Goal: Task Accomplishment & Management: Manage account settings

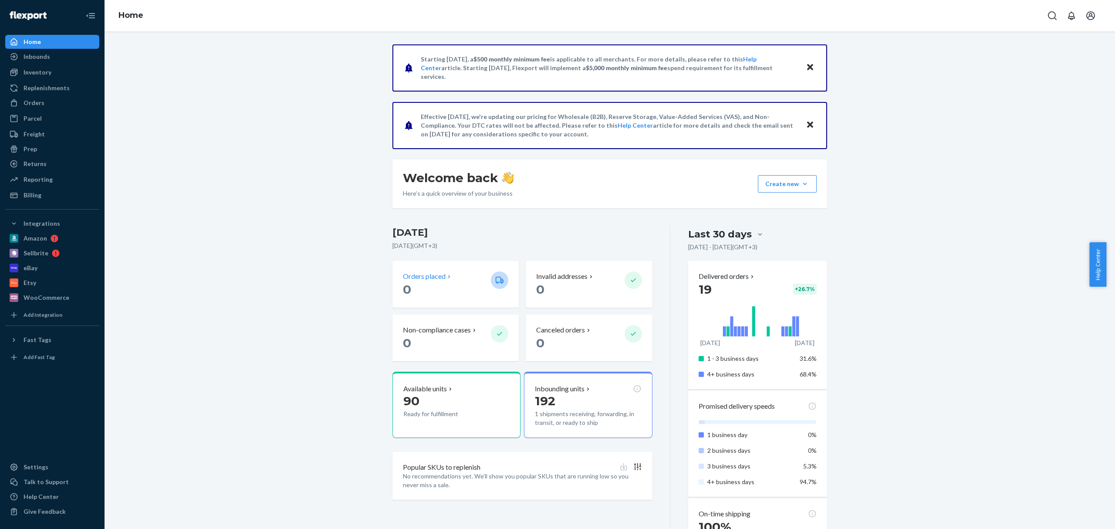
click at [422, 277] on p "Orders placed" at bounding box center [424, 276] width 43 height 10
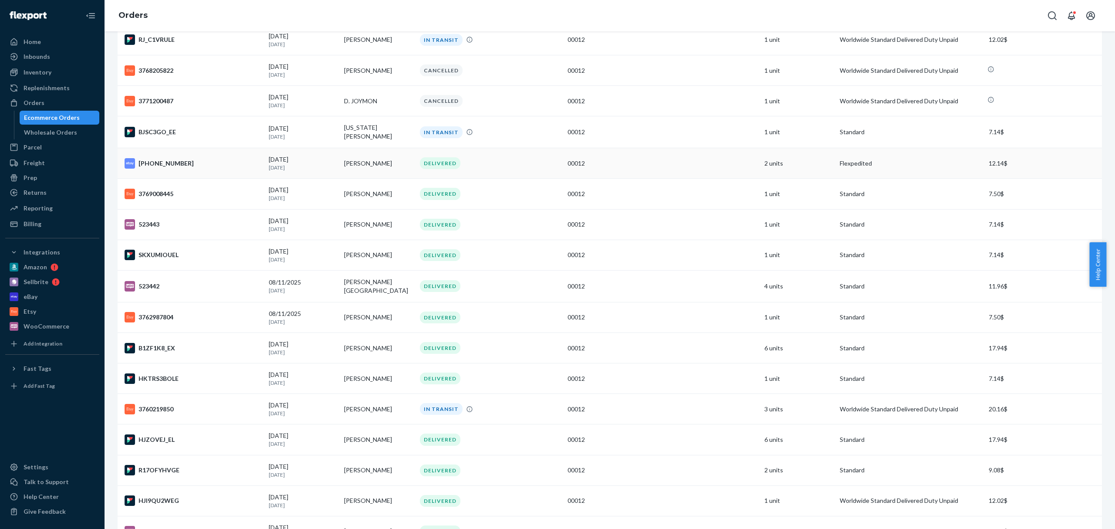
scroll to position [232, 0]
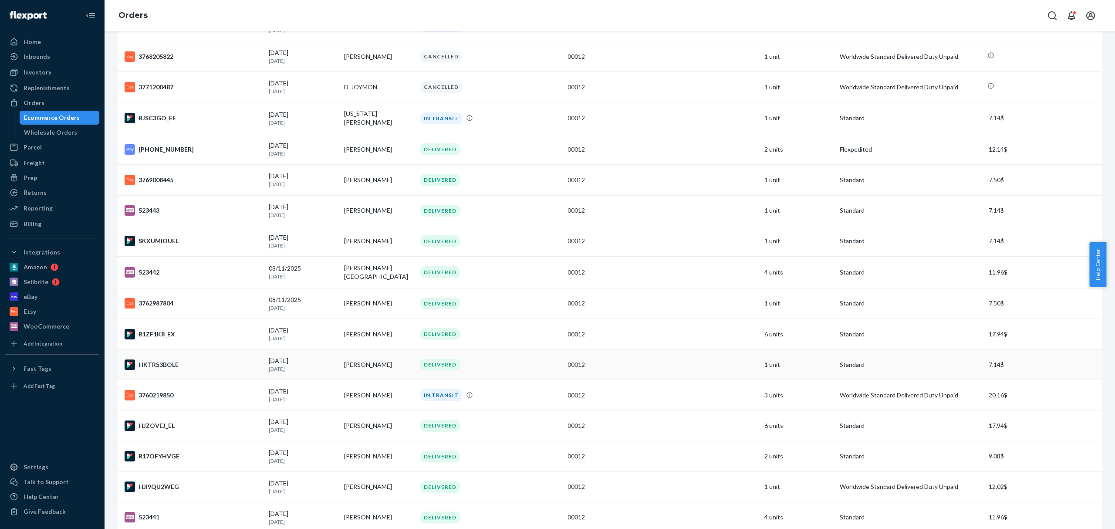
click at [377, 363] on td "[PERSON_NAME]" at bounding box center [378, 364] width 75 height 30
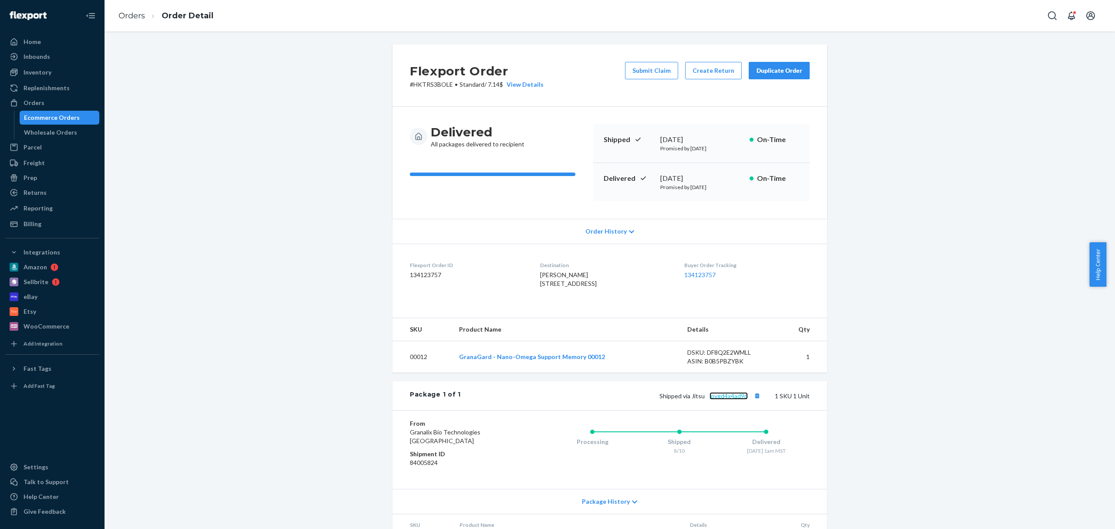
click at [729, 399] on link "jpvgd4x4ad9p" at bounding box center [728, 395] width 38 height 7
click at [131, 20] on li "Orders" at bounding box center [131, 15] width 27 height 11
click at [135, 15] on link "Orders" at bounding box center [131, 16] width 27 height 10
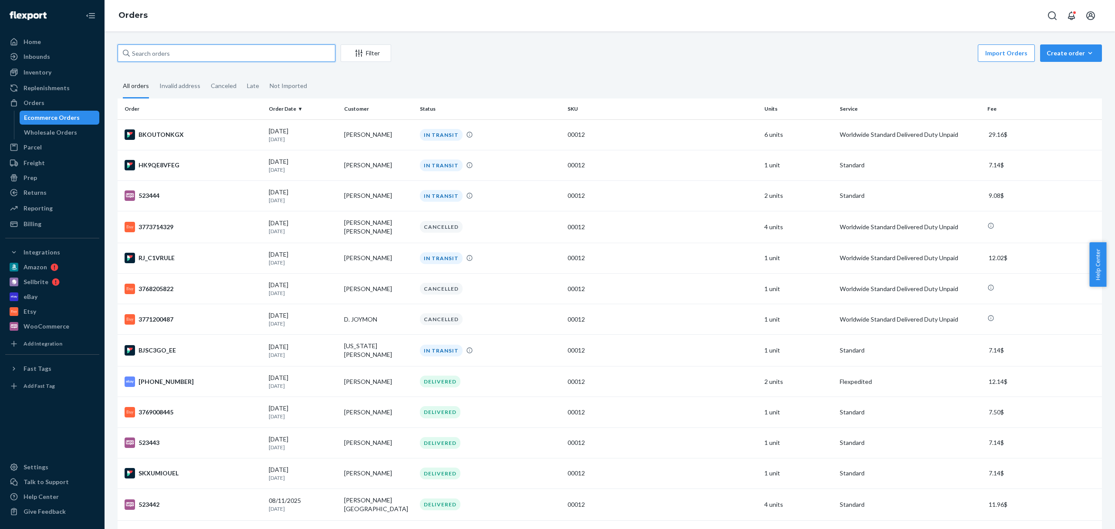
click at [242, 52] on input "text" at bounding box center [227, 52] width 218 height 17
paste input "[PERSON_NAME]"
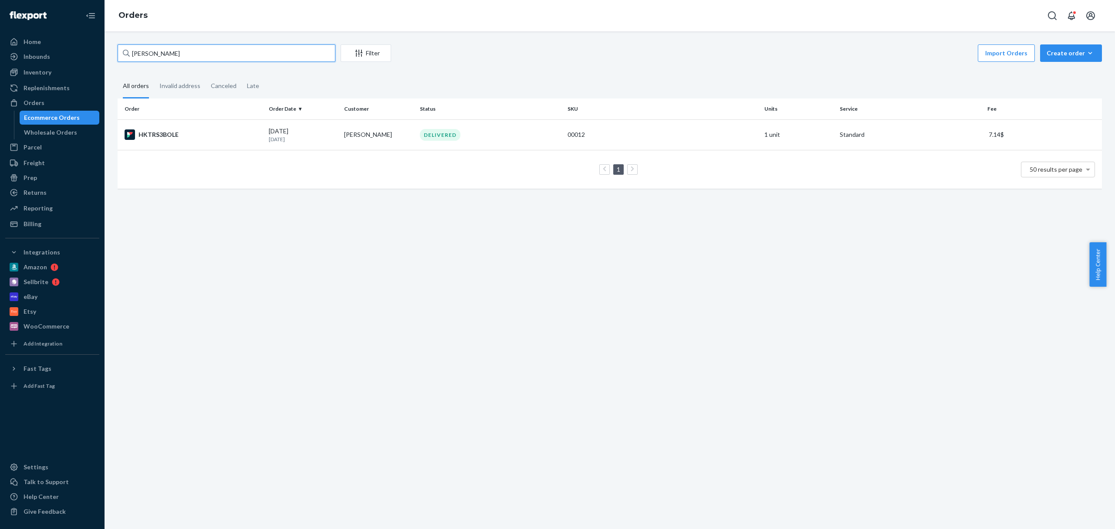
drag, startPoint x: 180, startPoint y: 53, endPoint x: 153, endPoint y: 52, distance: 26.6
click at [153, 52] on input "[PERSON_NAME]" at bounding box center [227, 52] width 218 height 17
click at [159, 53] on input "[PERSON_NAME]" at bounding box center [227, 52] width 218 height 17
type input "[PERSON_NAME]"
drag, startPoint x: 385, startPoint y: 132, endPoint x: 363, endPoint y: 133, distance: 22.7
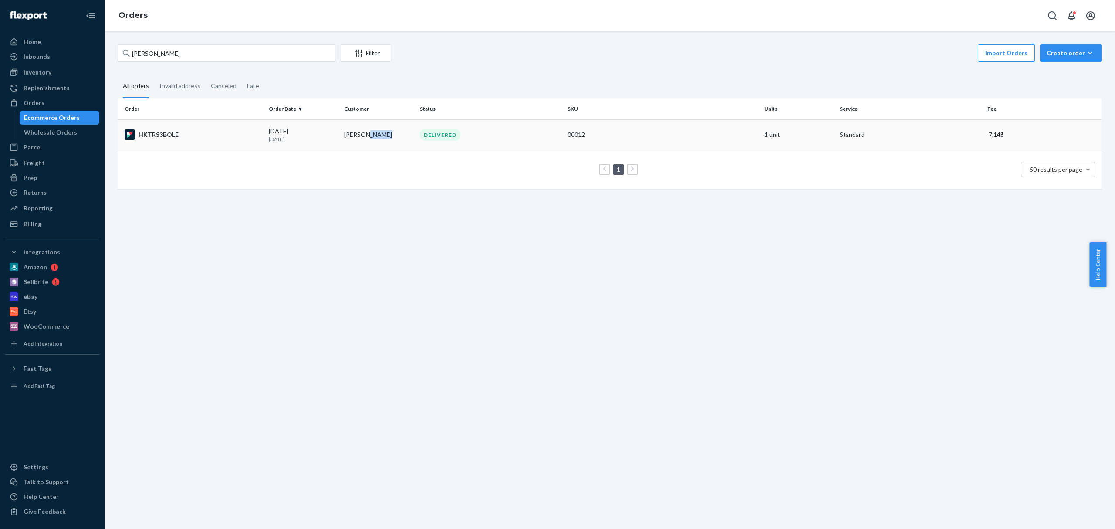
click at [363, 133] on td "[PERSON_NAME]" at bounding box center [378, 134] width 75 height 30
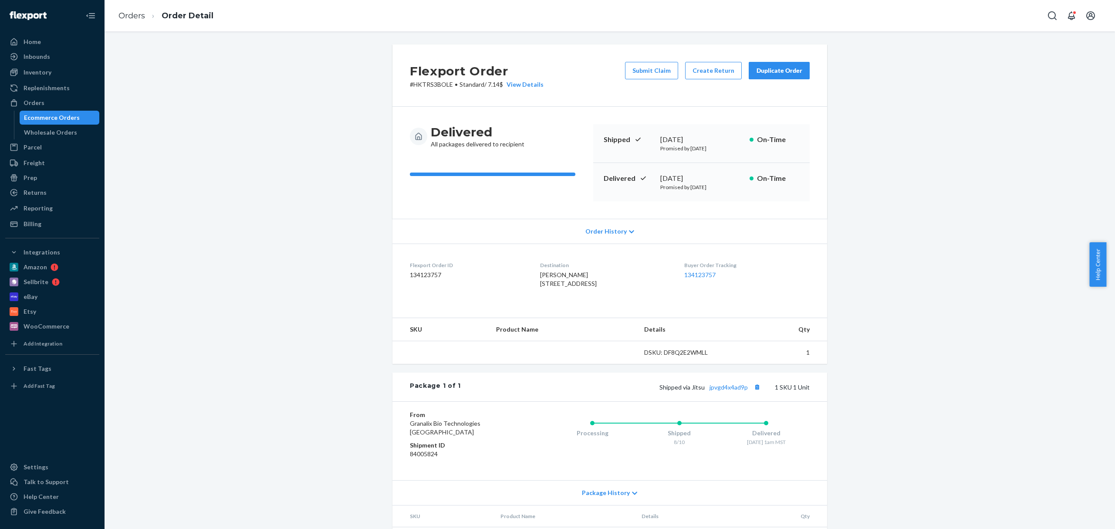
click at [554, 275] on span "[PERSON_NAME] [STREET_ADDRESS]" at bounding box center [568, 279] width 57 height 16
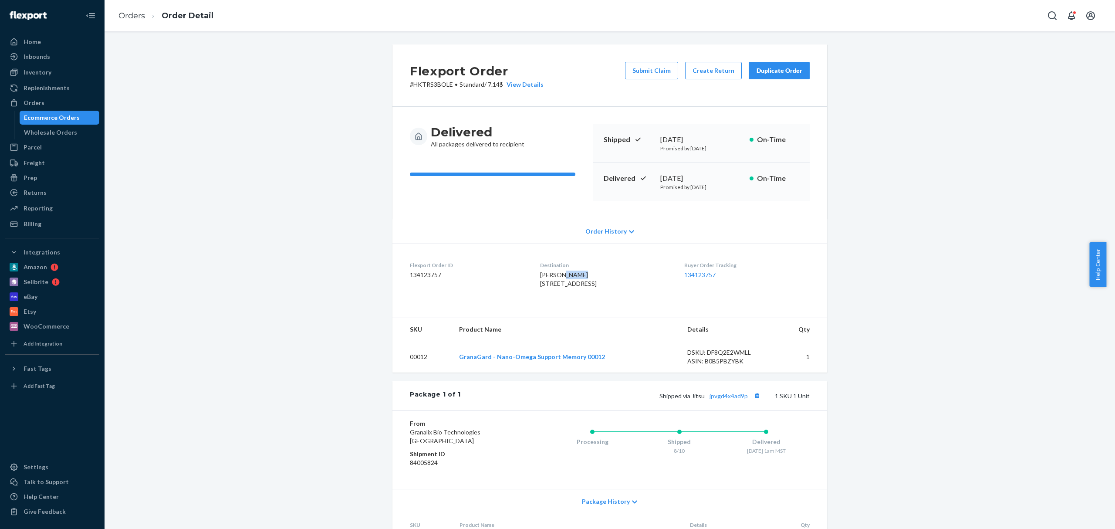
copy span "[PERSON_NAME]"
click at [134, 13] on link "Orders" at bounding box center [131, 16] width 27 height 10
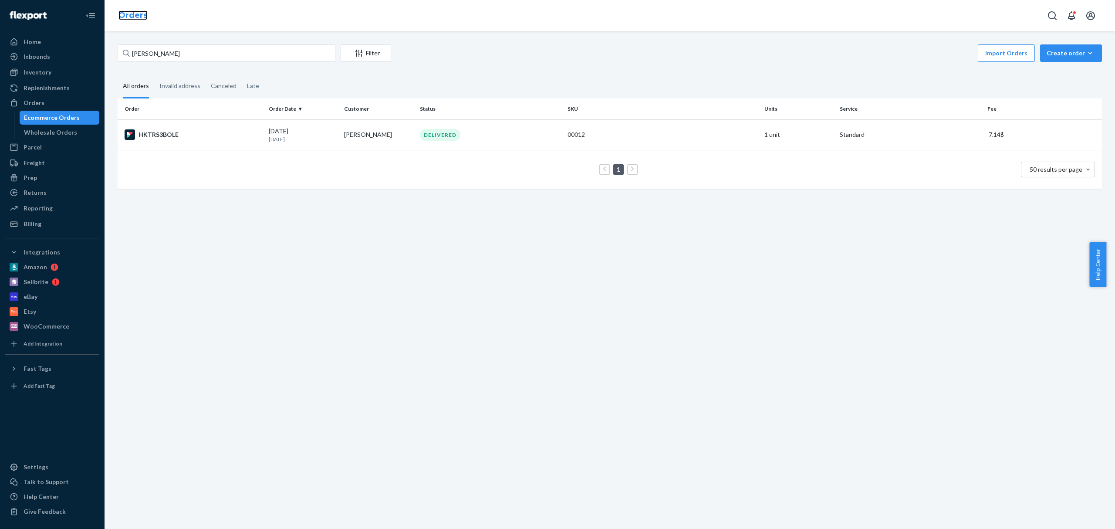
click at [134, 17] on link "Orders" at bounding box center [132, 15] width 29 height 10
drag, startPoint x: 148, startPoint y: 54, endPoint x: 116, endPoint y: 56, distance: 32.2
click at [118, 56] on input "[PERSON_NAME]" at bounding box center [227, 52] width 218 height 17
paste input "[PERSON_NAME]"
type input "[PERSON_NAME]"
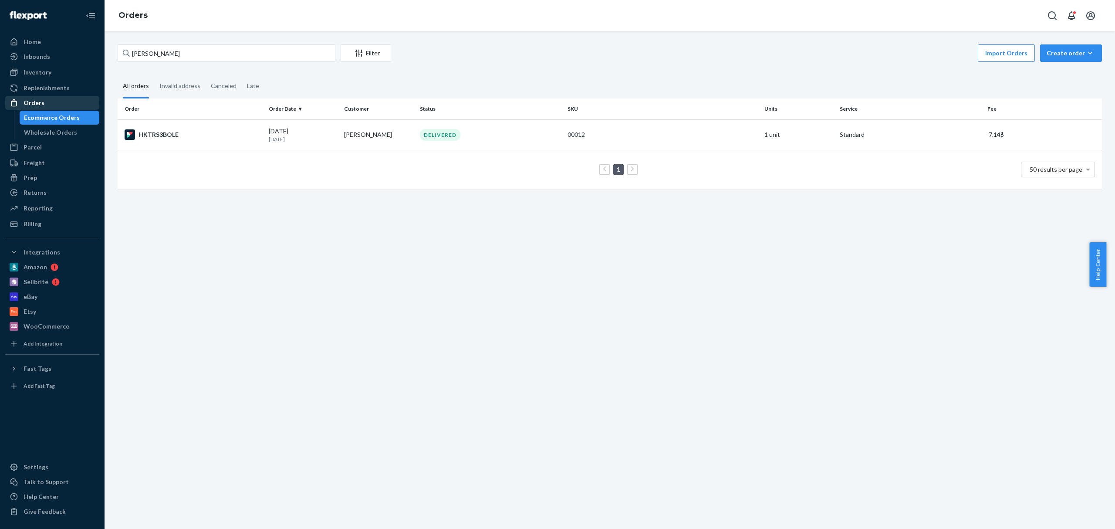
click at [51, 105] on div "Orders" at bounding box center [52, 103] width 92 height 12
click at [30, 104] on div "Orders" at bounding box center [34, 102] width 21 height 9
click at [154, 54] on input "[PERSON_NAME]" at bounding box center [227, 52] width 218 height 17
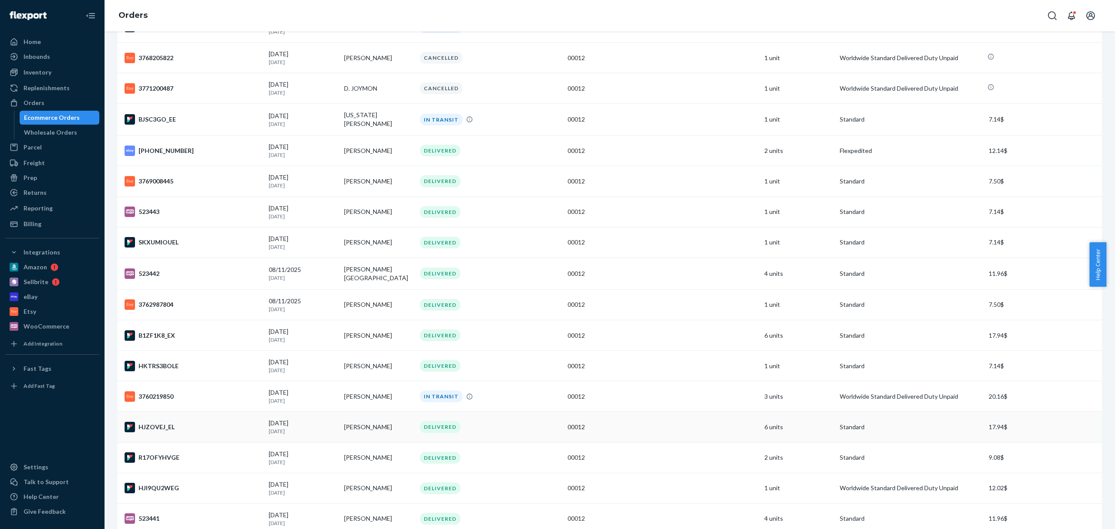
scroll to position [232, 0]
click at [363, 368] on td "[PERSON_NAME]" at bounding box center [378, 364] width 75 height 30
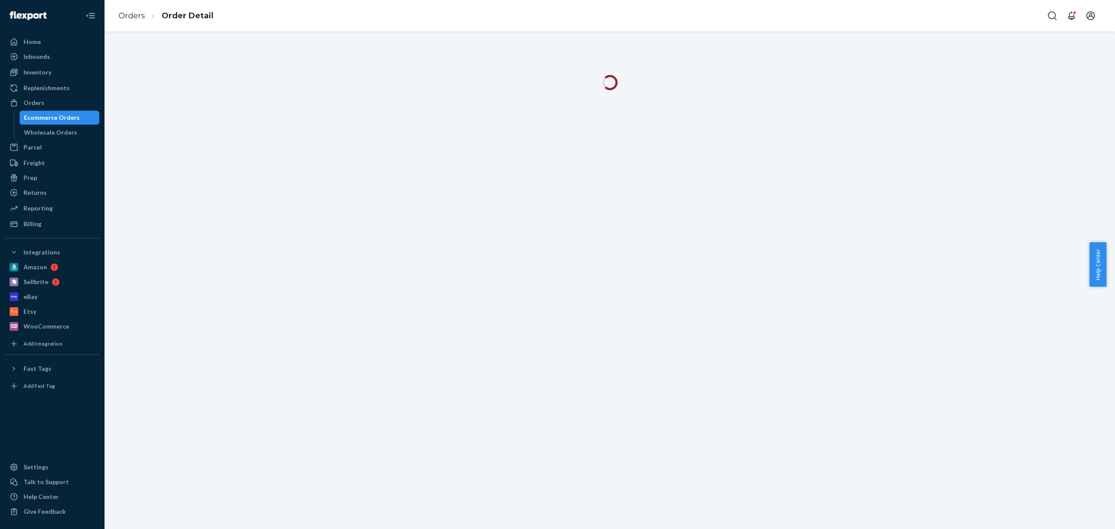
drag, startPoint x: 560, startPoint y: 258, endPoint x: 573, endPoint y: 251, distance: 15.0
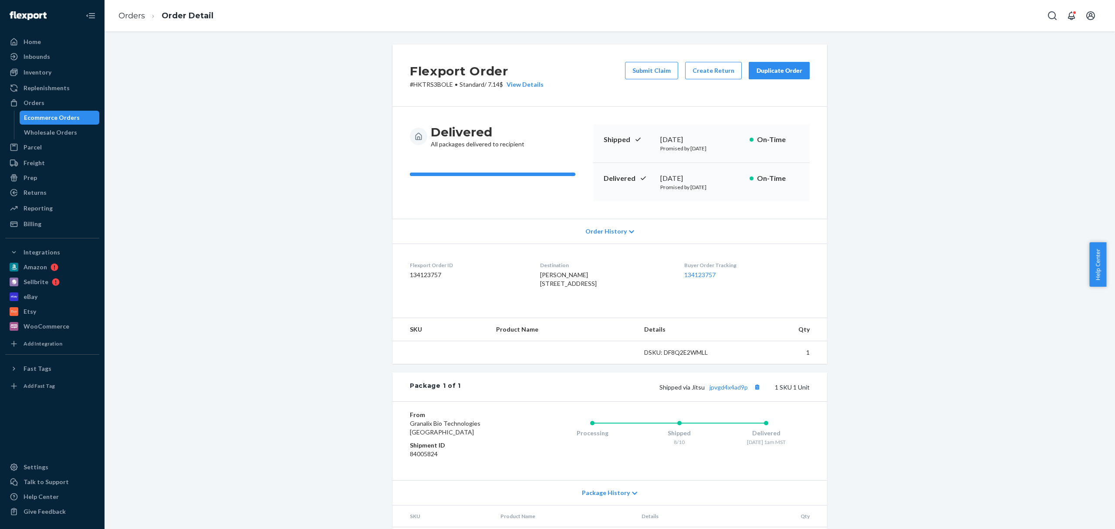
drag, startPoint x: 573, startPoint y: 251, endPoint x: 293, endPoint y: 111, distance: 312.4
click at [293, 111] on div "Flexport Order # HKTRS3BOLE • Standard / ‏7.14 ‏$ View Details Submit Claim Cre…" at bounding box center [609, 302] width 997 height 516
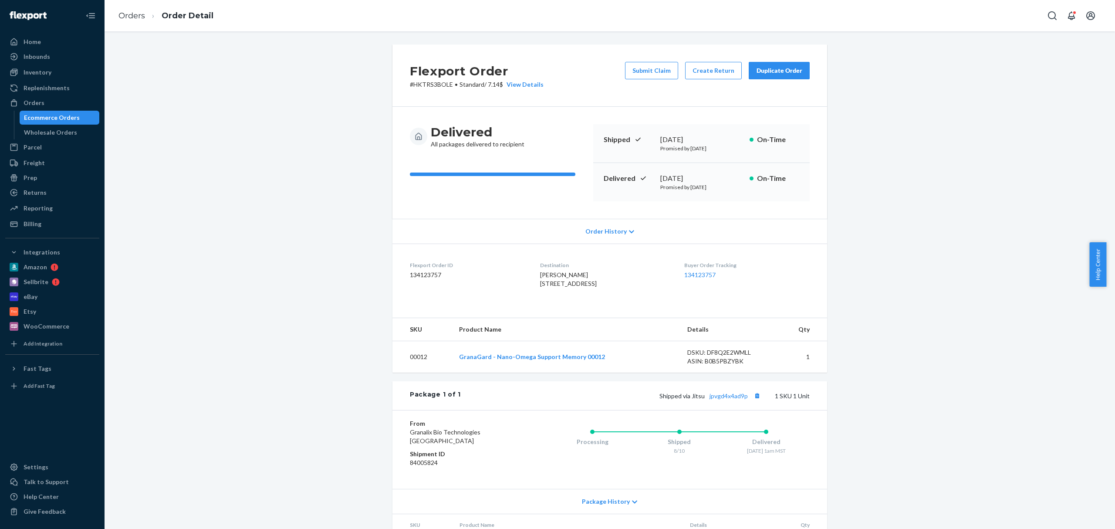
click at [776, 72] on div "Duplicate Order" at bounding box center [779, 70] width 46 height 9
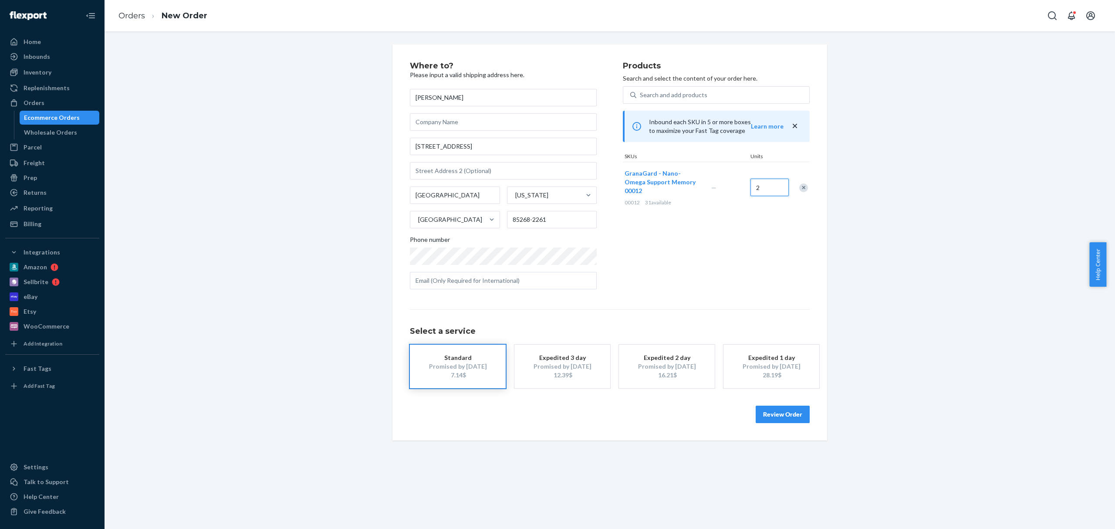
type input "2"
click at [833, 230] on div "Where to? Please input a valid shipping address here. [PERSON_NAME] [STREET_ADD…" at bounding box center [609, 242] width 997 height 396
click at [794, 415] on button "Review Order" at bounding box center [782, 413] width 54 height 17
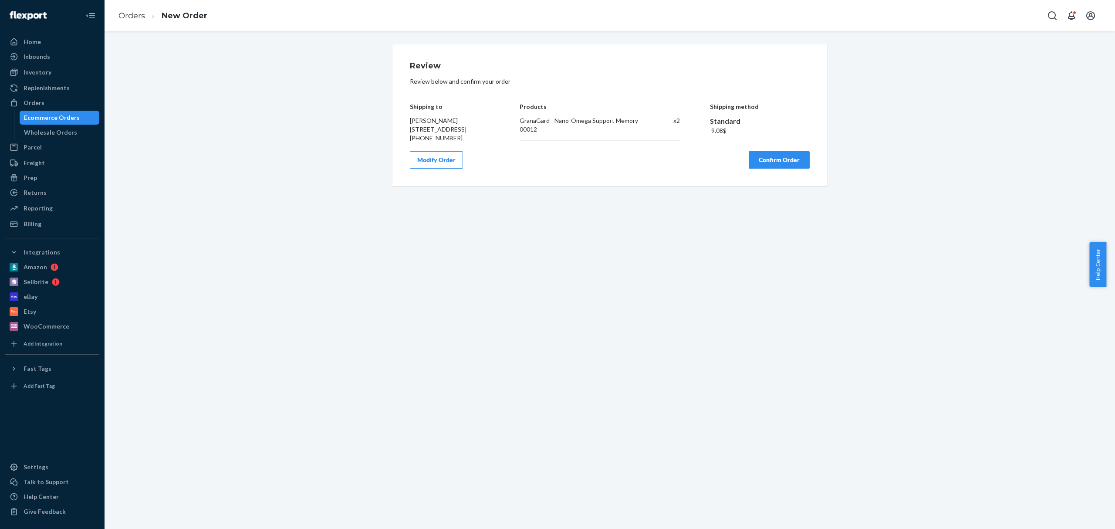
click at [788, 169] on button "Confirm Order" at bounding box center [779, 159] width 61 height 17
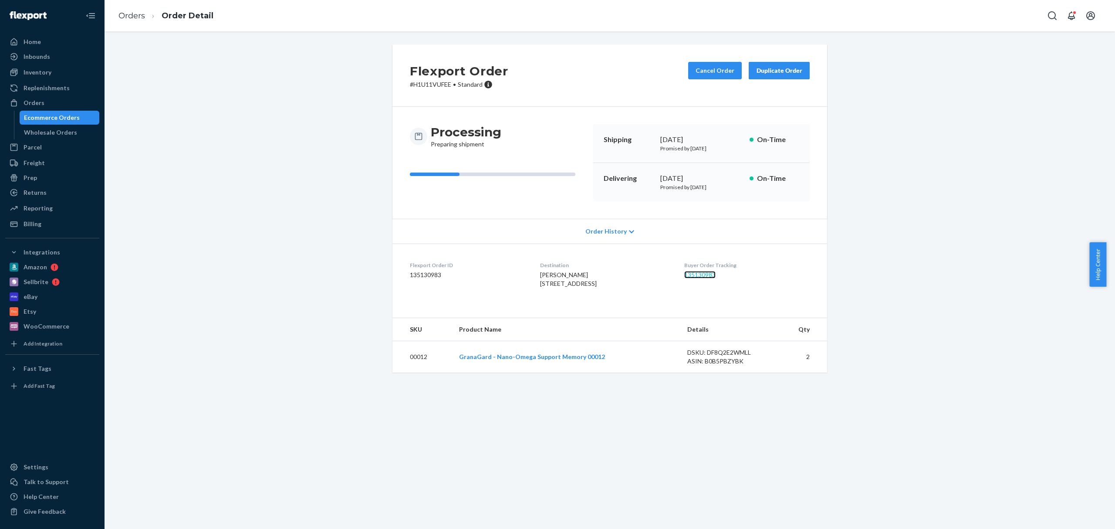
click at [709, 275] on link "135130983" at bounding box center [699, 274] width 31 height 7
click at [122, 15] on link "Orders" at bounding box center [131, 16] width 27 height 10
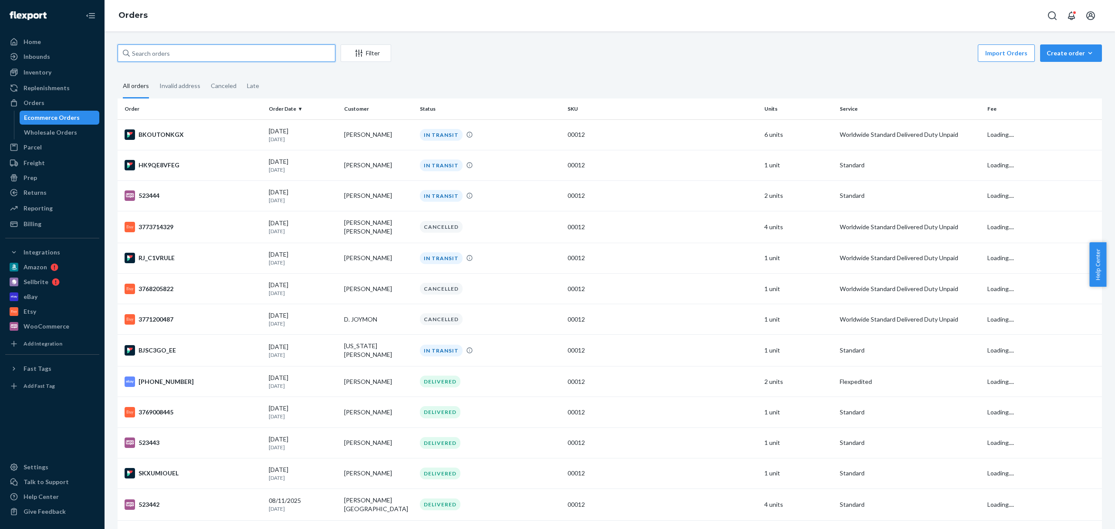
click at [211, 50] on input "text" at bounding box center [227, 52] width 218 height 17
paste input "[PERSON_NAME]"
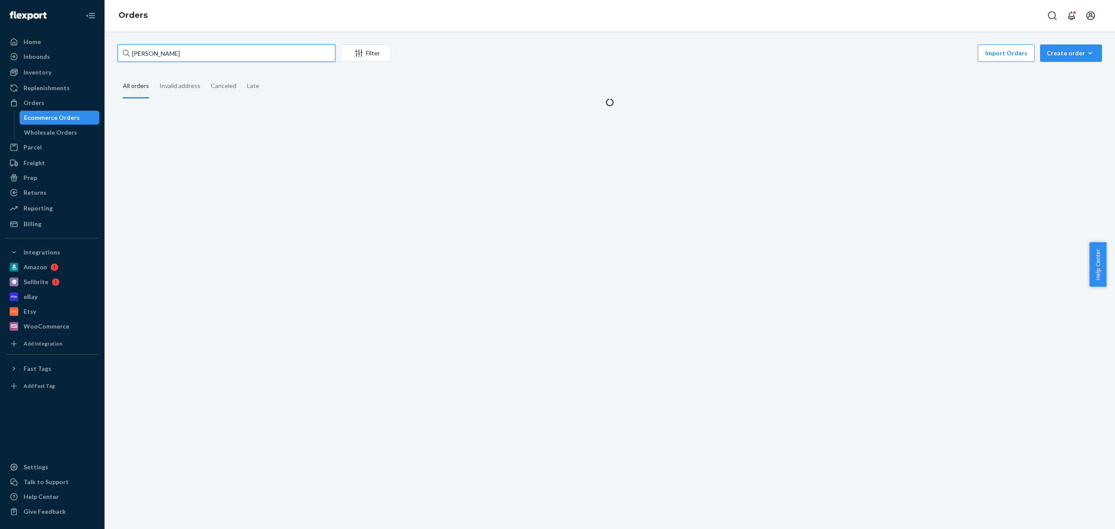
type input "[PERSON_NAME]"
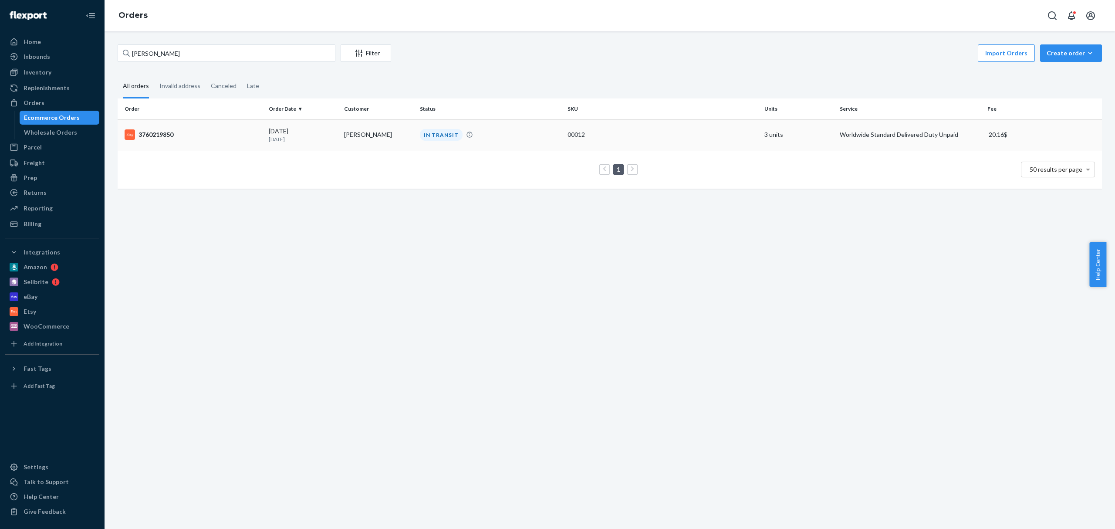
click at [149, 133] on div "3760219850" at bounding box center [193, 134] width 137 height 10
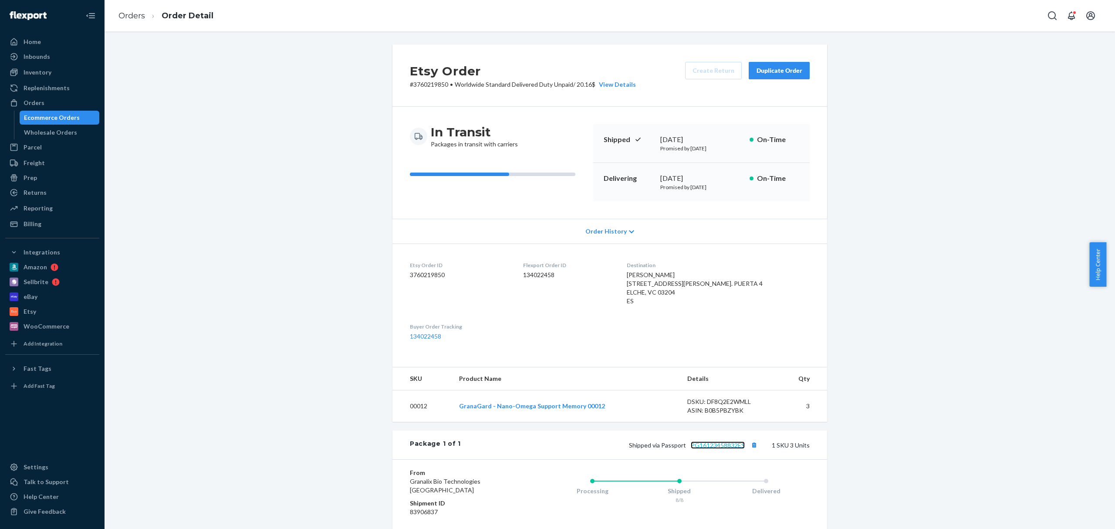
click at [718, 449] on link "PG16123458832ES" at bounding box center [718, 444] width 54 height 7
